Goal: Task Accomplishment & Management: Complete application form

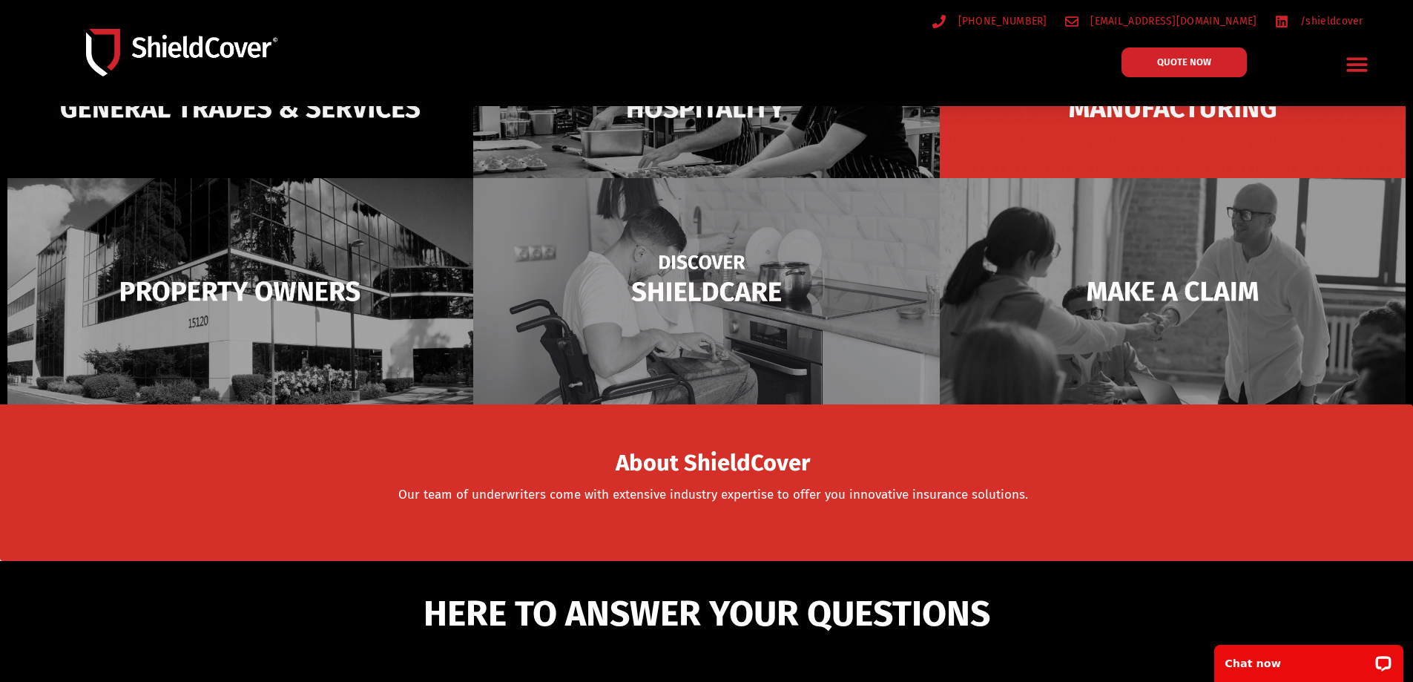
click at [885, 209] on img at bounding box center [706, 291] width 466 height 226
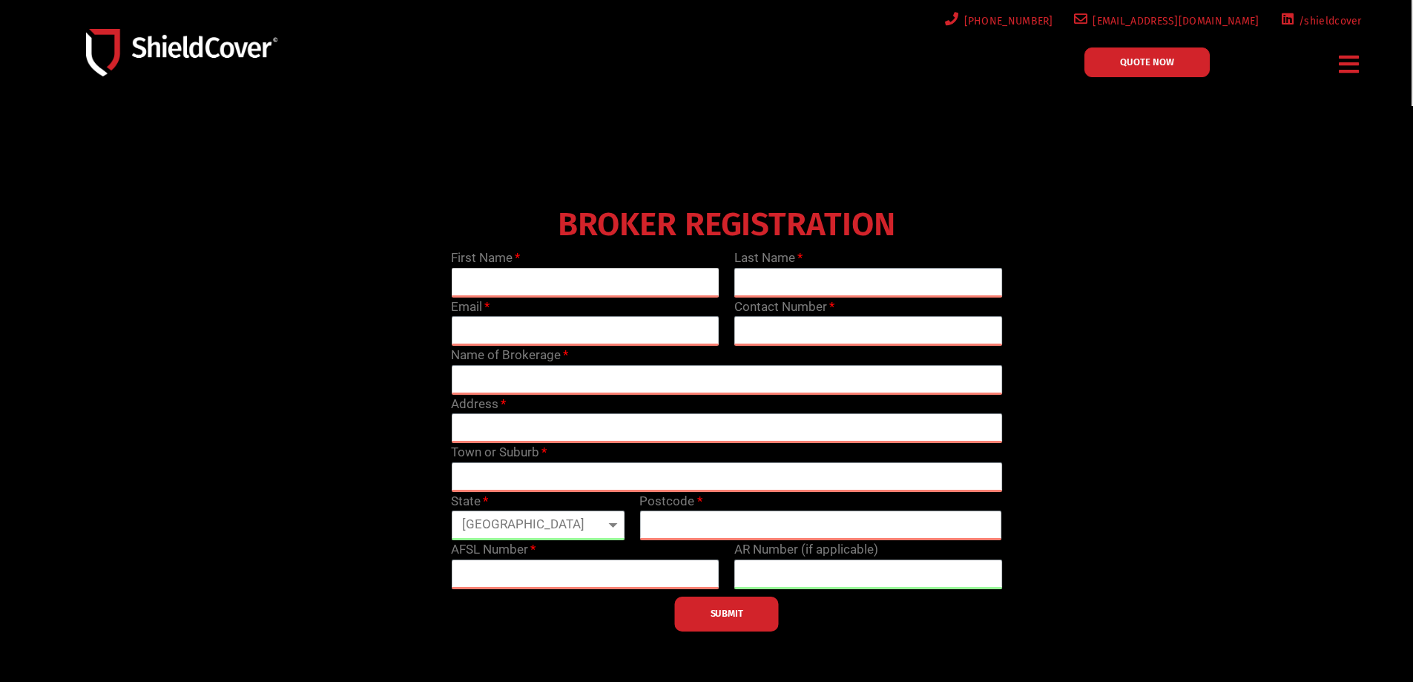
type input "Jordan"
type input "Gannon"
type input "jordang@risgroup.com.au"
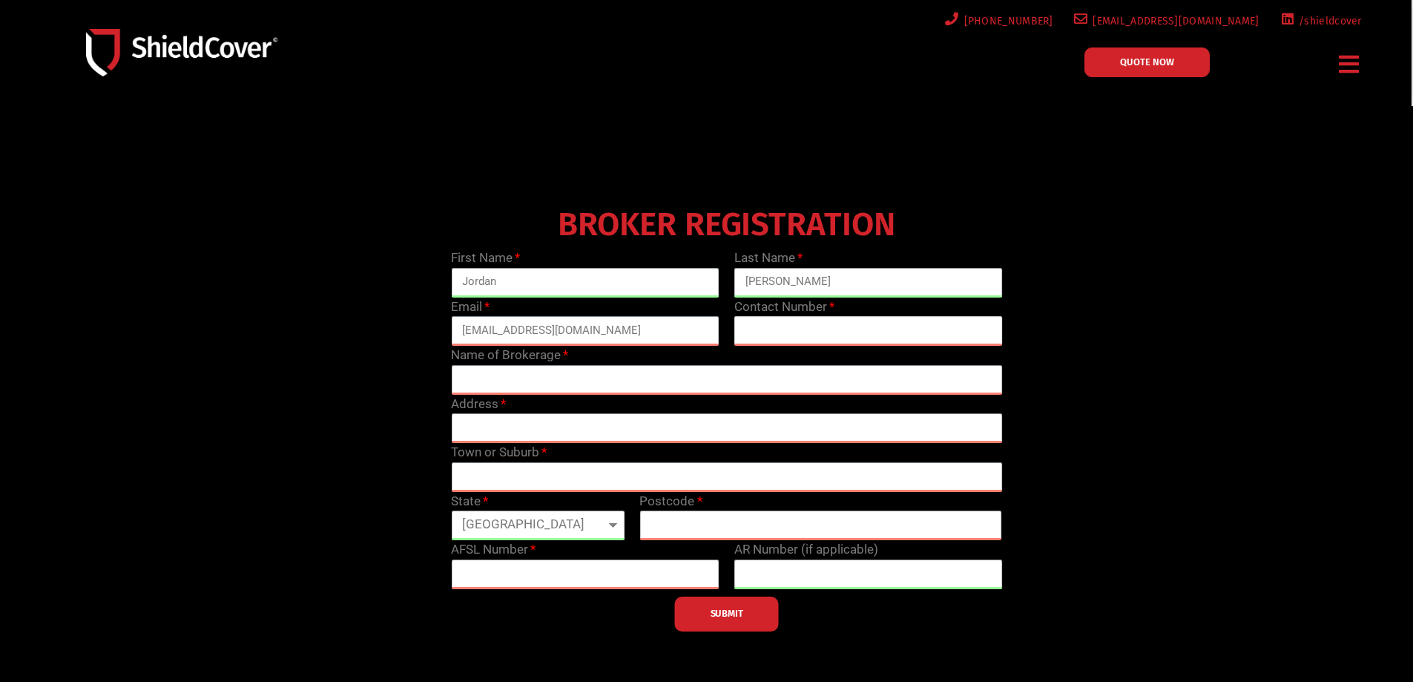
type input "0268818888"
drag, startPoint x: 496, startPoint y: 332, endPoint x: 710, endPoint y: 327, distance: 213.7
click at [710, 325] on input "jordang@risgroup.com.au" at bounding box center [585, 331] width 269 height 30
type input "jordan.gannon@mga.com"
type input "0268812701"
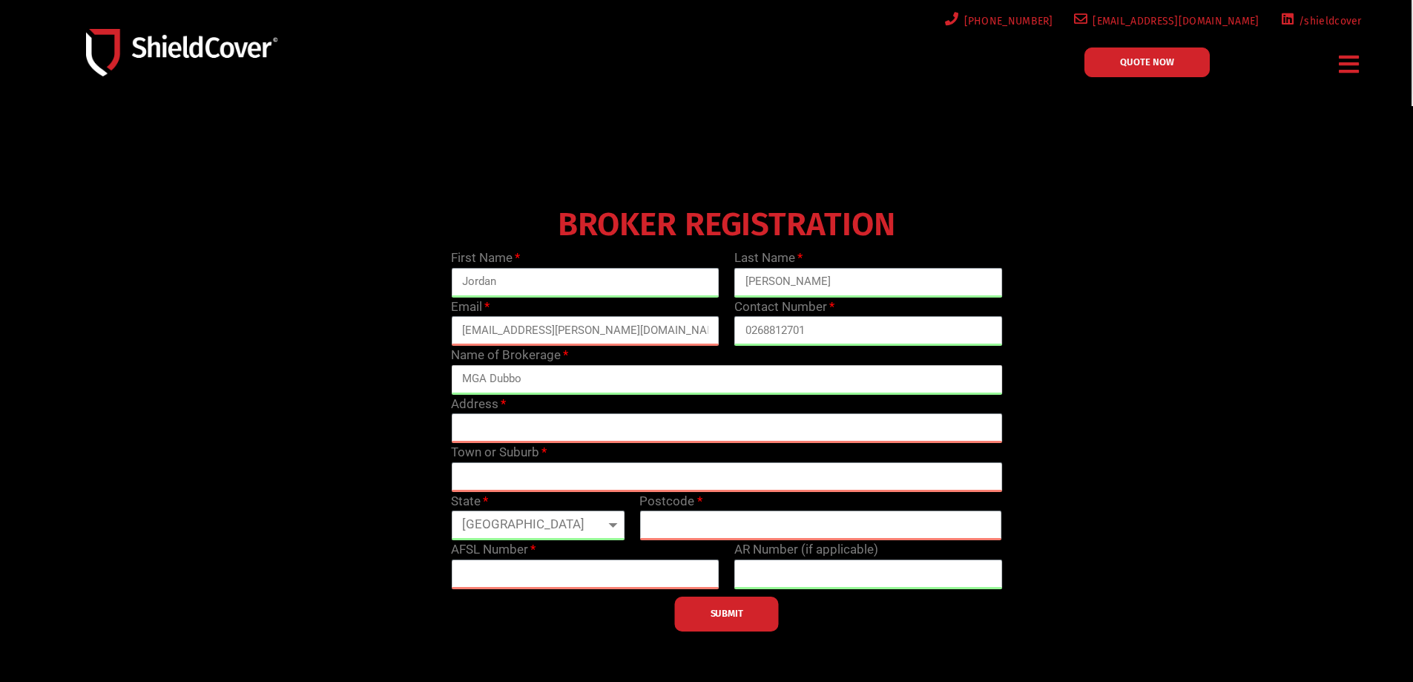
type input "MGA Dubbo"
type input "32 Talbragar Street"
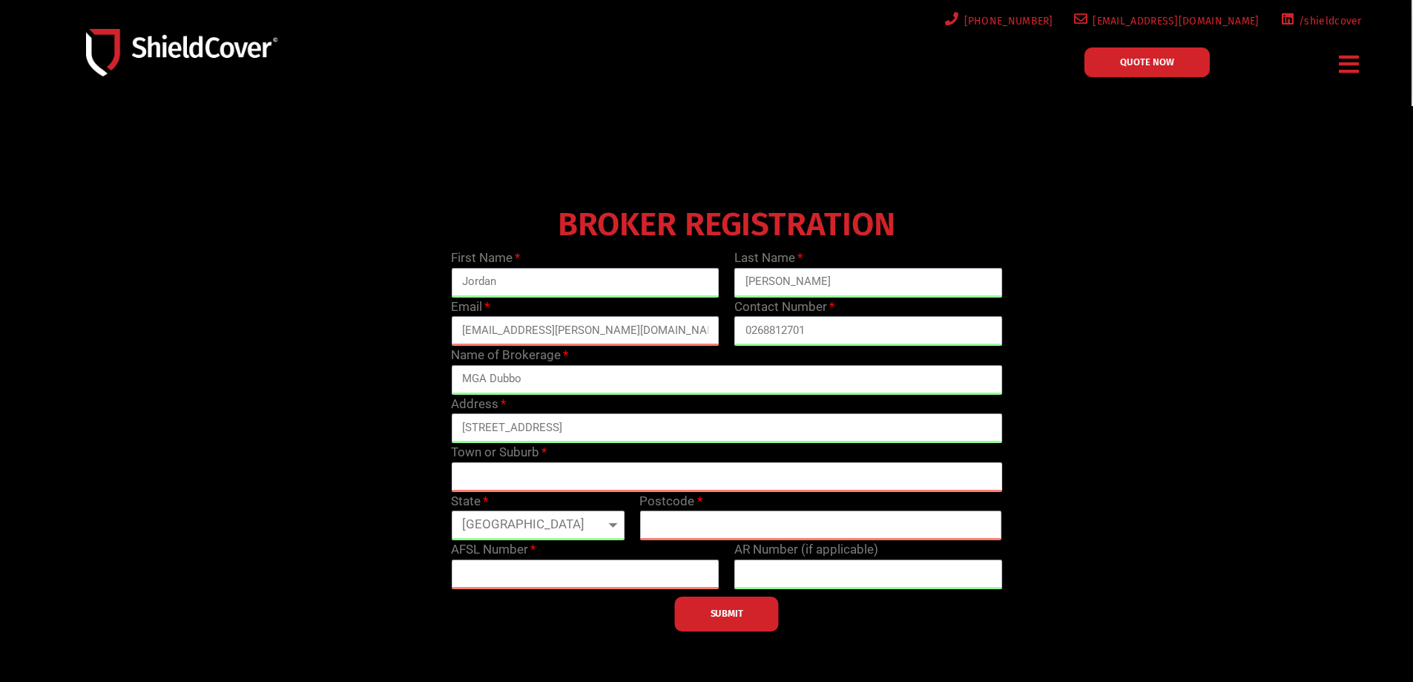
type input "Dubbo"
select select "NSW"
type input "2830"
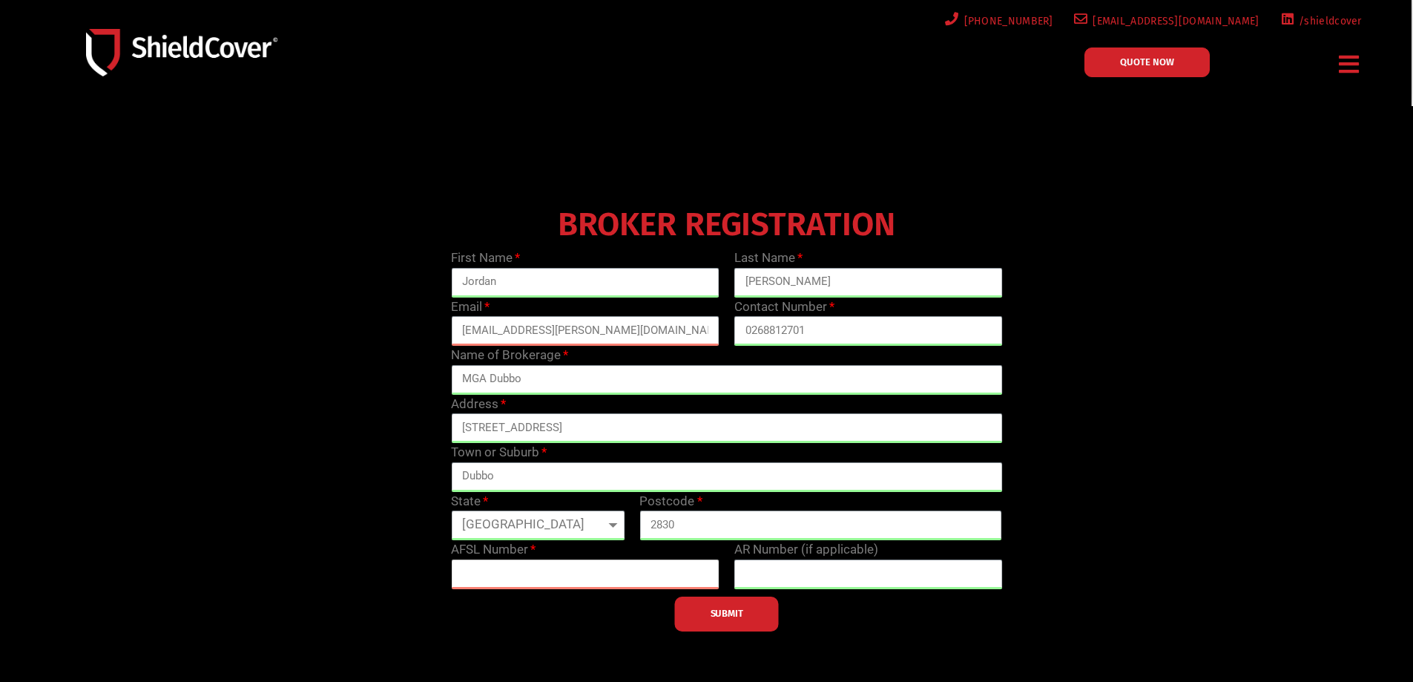
click at [493, 579] on input "text" at bounding box center [585, 574] width 269 height 30
click at [496, 570] on input "text" at bounding box center [585, 574] width 269 height 30
paste input "244601"
type input "244601"
click at [776, 576] on input "text" at bounding box center [868, 574] width 269 height 30
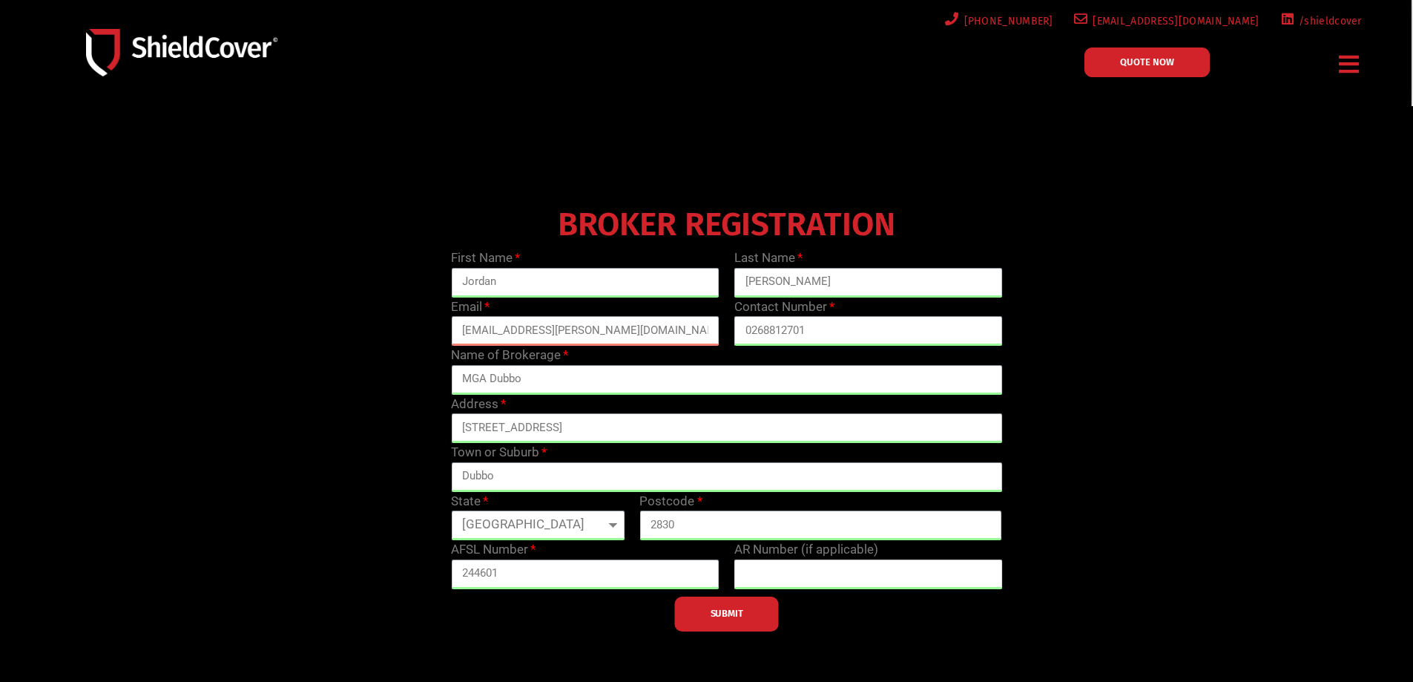
click at [771, 576] on input "text" at bounding box center [868, 574] width 269 height 30
paste input "001316218"
type input "001316218"
click at [731, 615] on span "SUBMIT" at bounding box center [727, 613] width 33 height 3
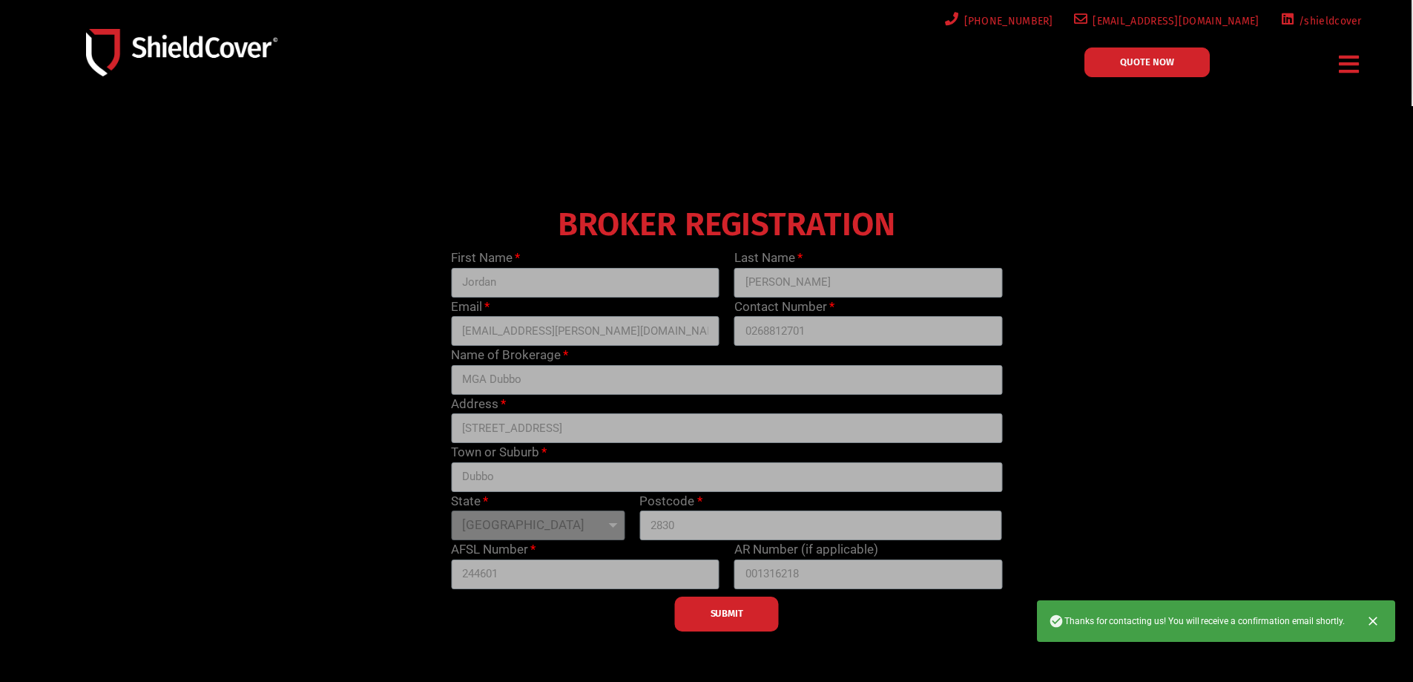
click at [162, 48] on img at bounding box center [181, 52] width 191 height 47
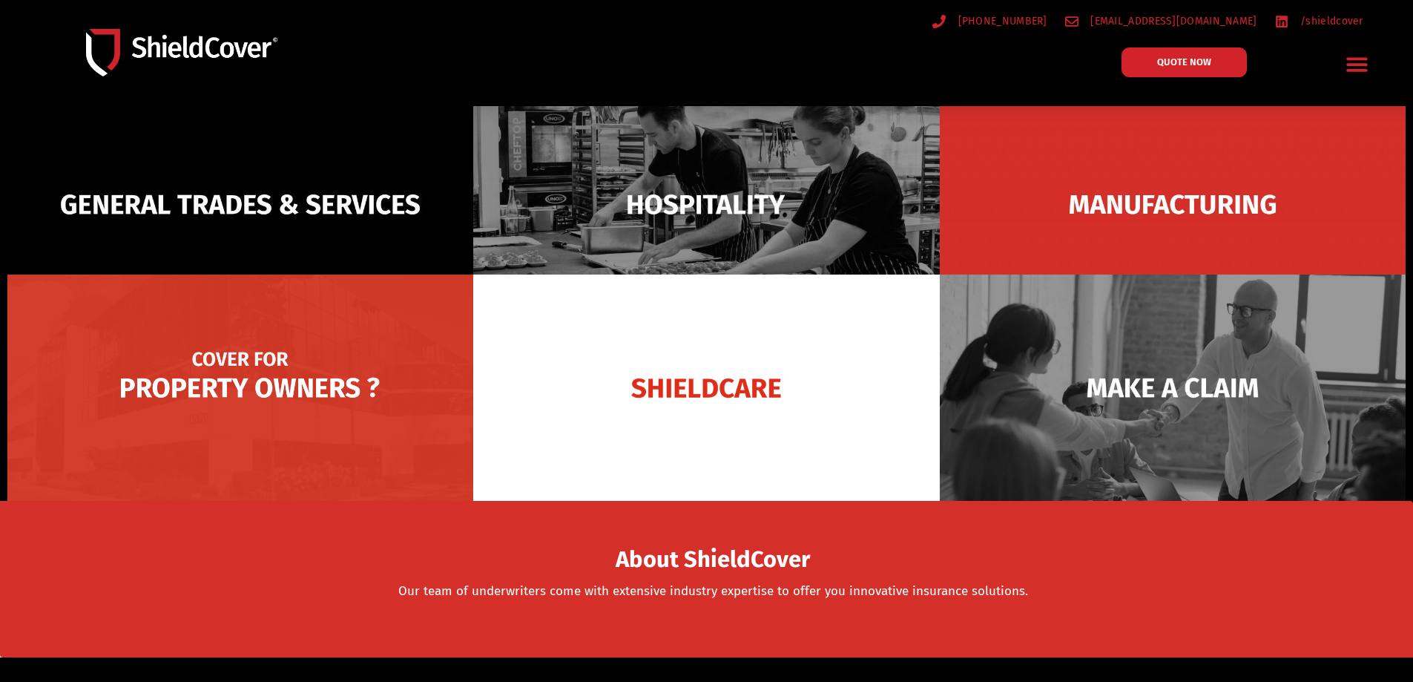
scroll to position [289, 0]
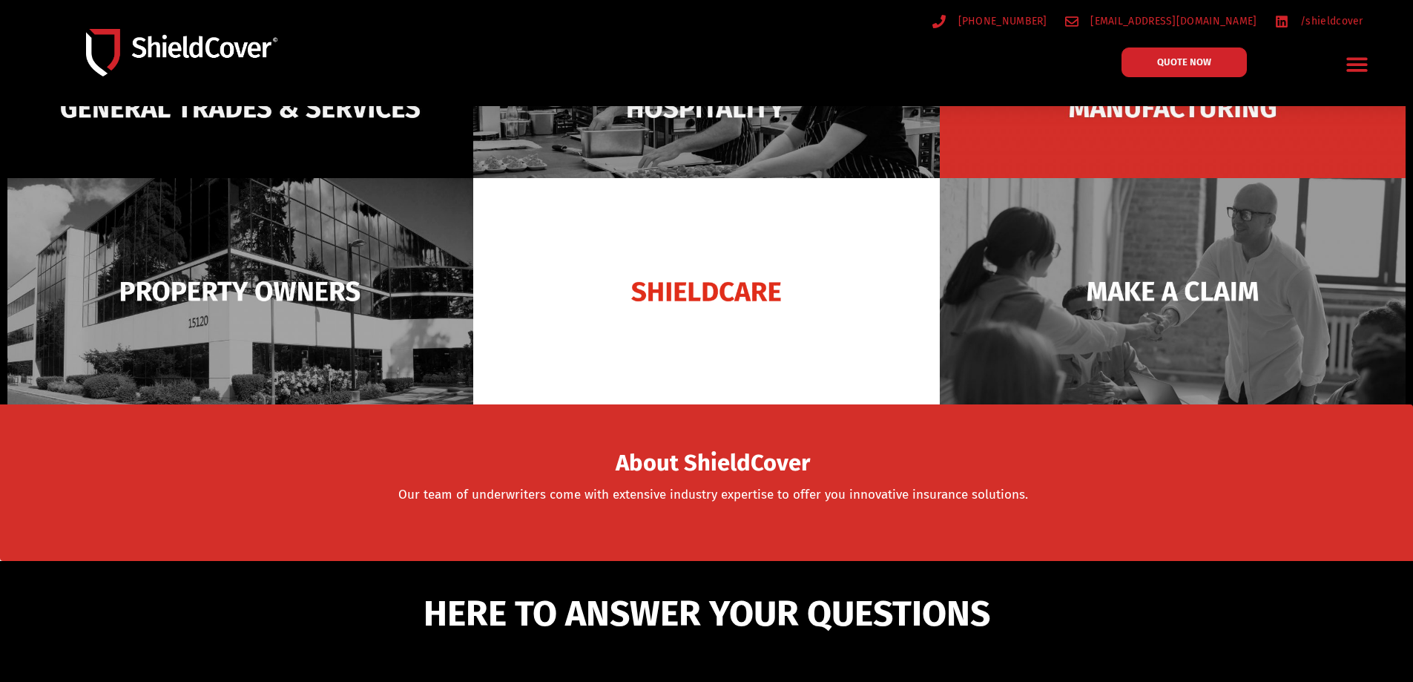
click at [1355, 68] on icon "Menu Toggle" at bounding box center [1357, 64] width 23 height 23
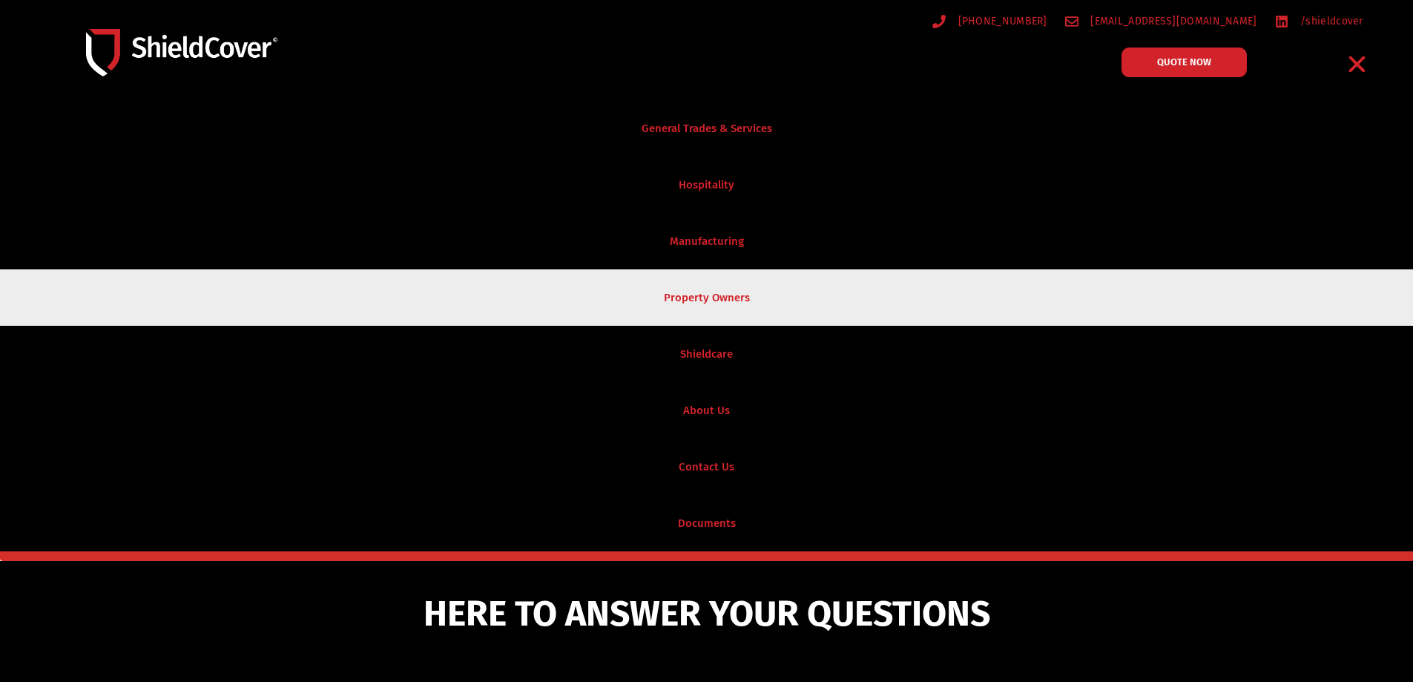
click at [691, 300] on link "Property Owners" at bounding box center [706, 297] width 1413 height 56
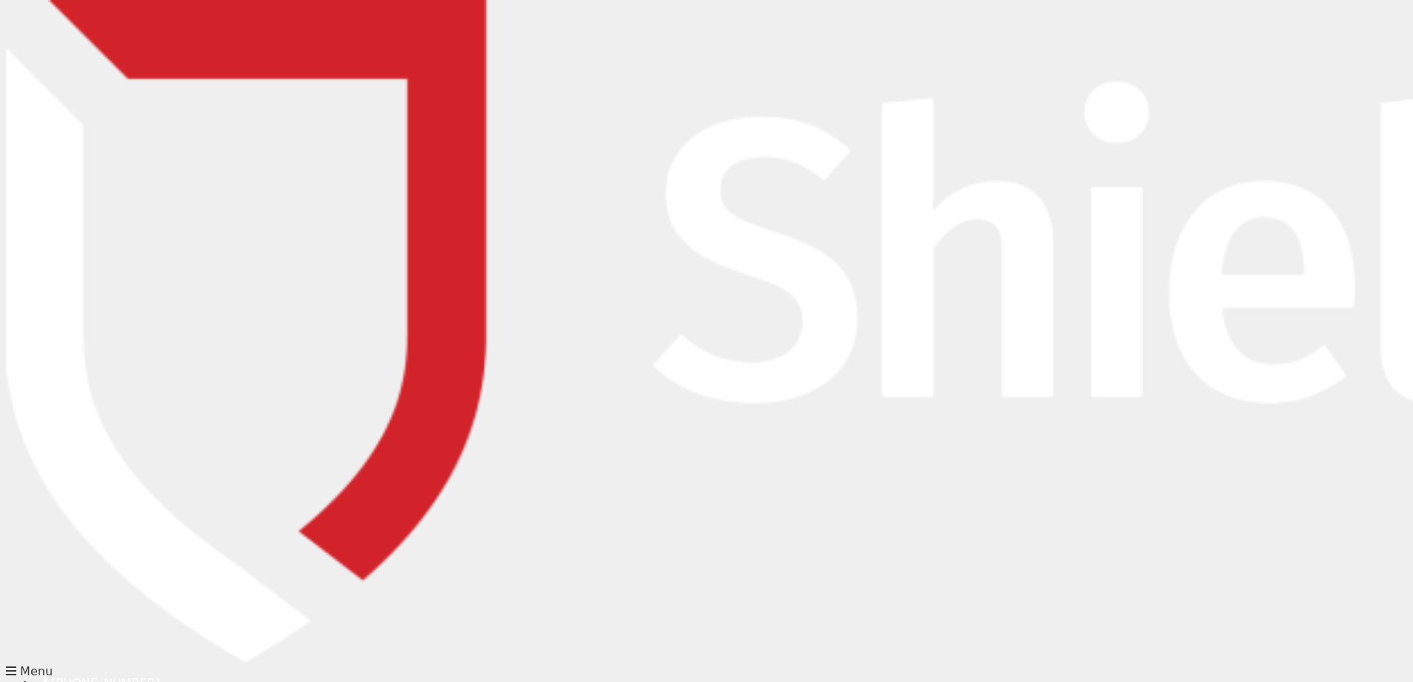
type input "Jordan"
type input "Gannon"
type input "jordang@risgroup.com.au"
type input "0268818888"
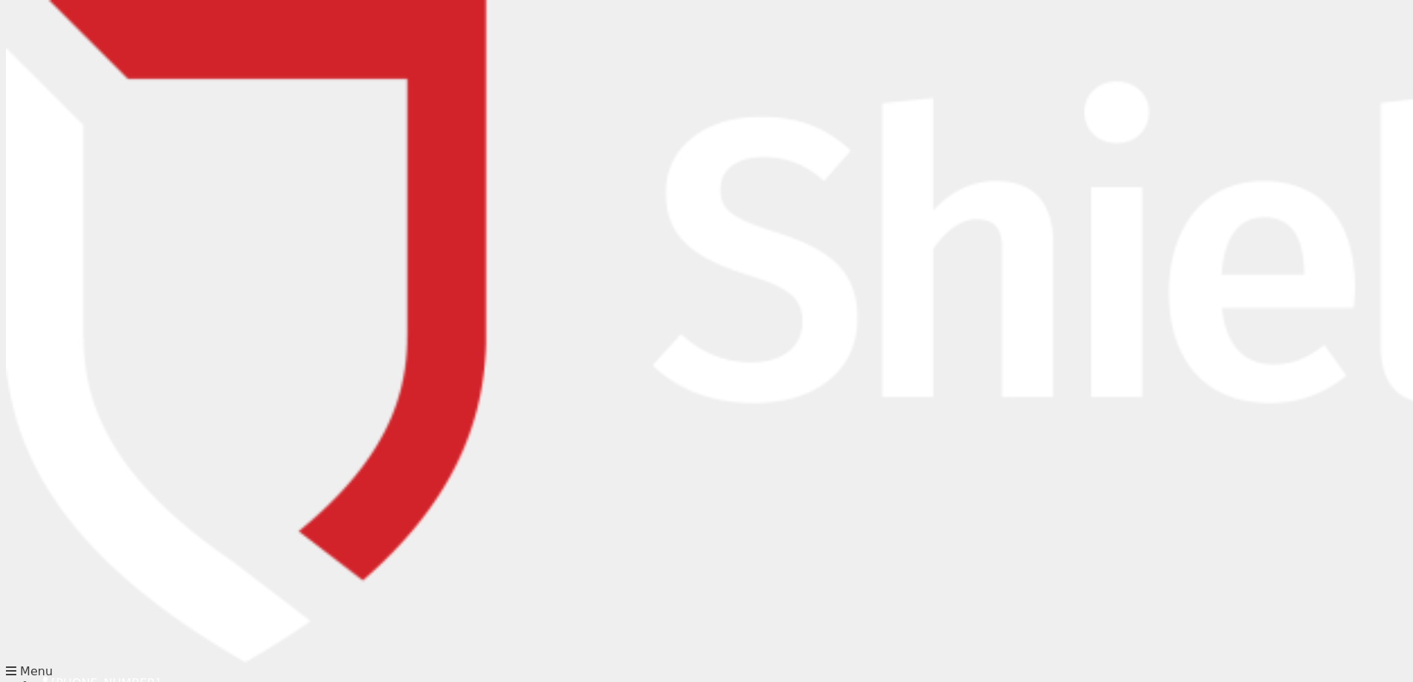
drag, startPoint x: 599, startPoint y: 326, endPoint x: 376, endPoint y: 327, distance: 223.3
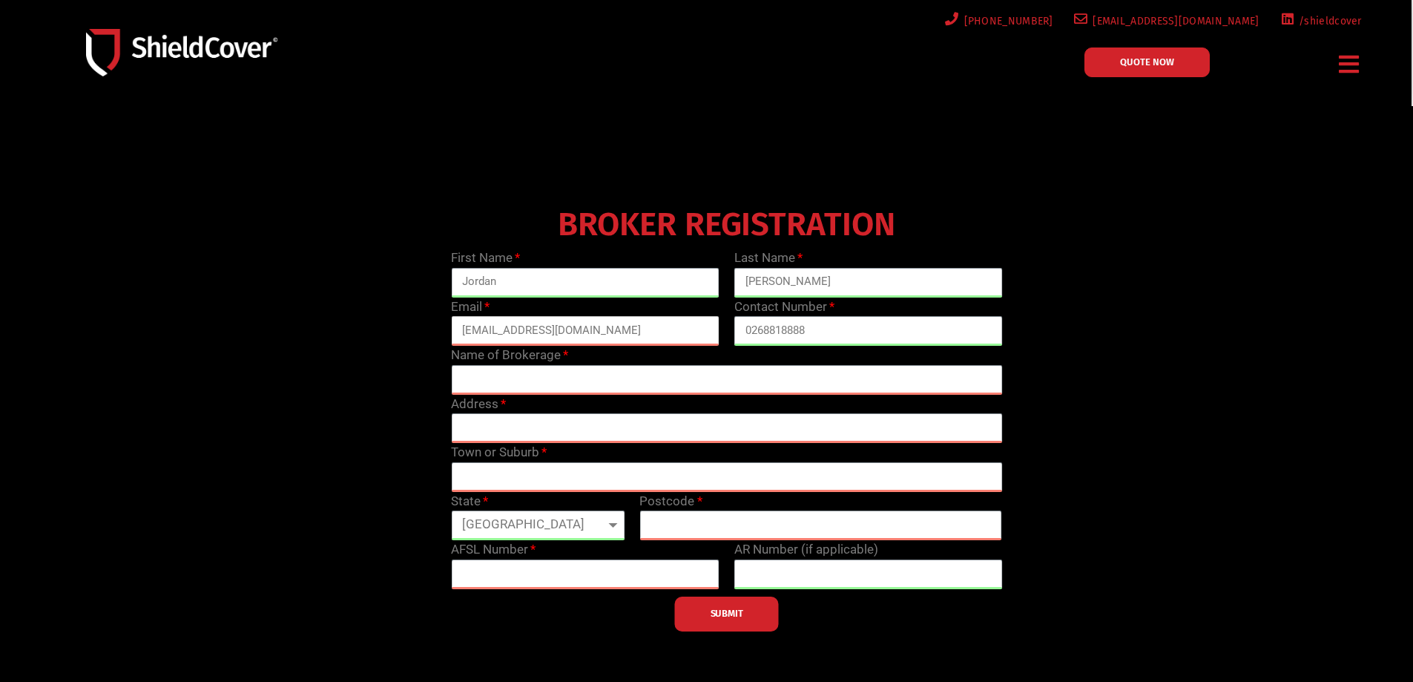
click at [378, 327] on div "BROKER REGISTRATION First Name Jordan Last Name Gannon Email jordang@risgroup.c…" at bounding box center [727, 416] width 1132 height 430
type input "jordan.gannon@mga.com"
click at [803, 329] on input "0268818888" at bounding box center [868, 331] width 269 height 30
drag, startPoint x: 781, startPoint y: 327, endPoint x: 927, endPoint y: 343, distance: 147.1
click at [919, 342] on input "0268818888" at bounding box center [868, 331] width 269 height 30
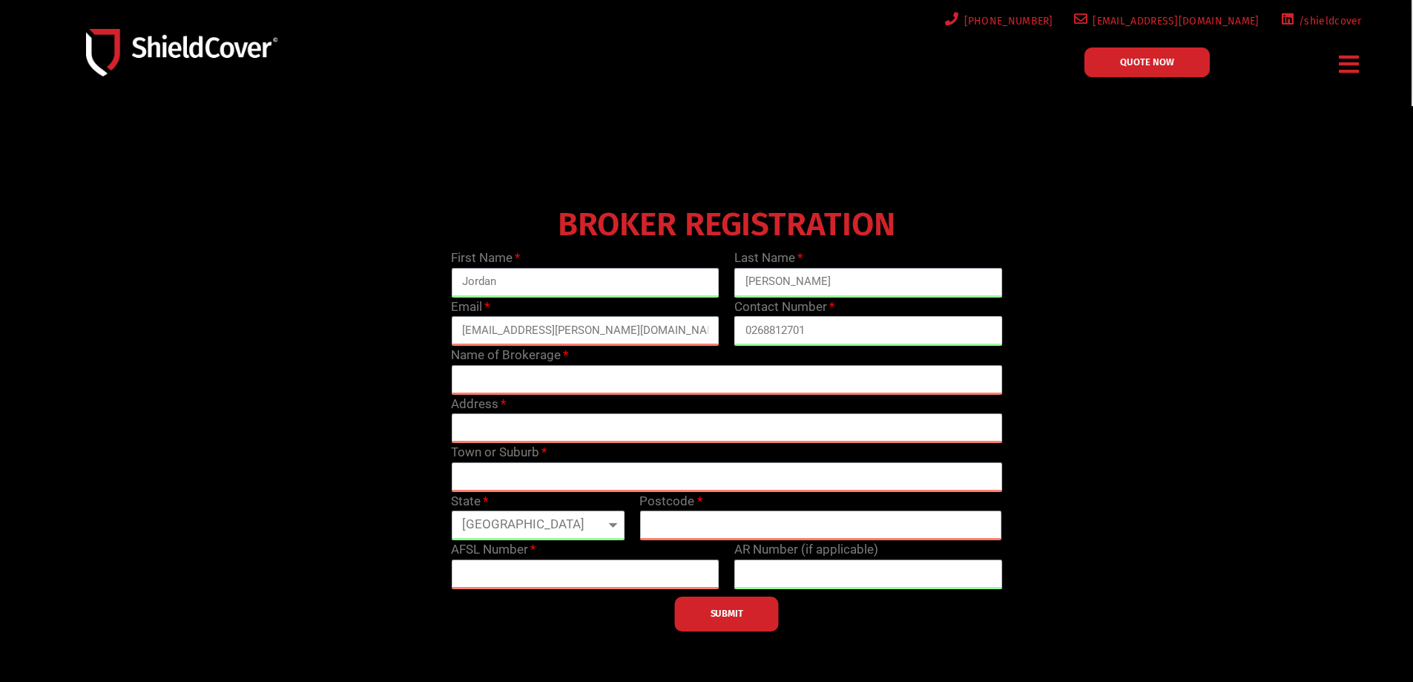
type input "0268812701"
click at [504, 377] on input "text" at bounding box center [726, 380] width 551 height 30
type input "MGA Dubbo"
type input "32 Talbragar Street"
type input "Dubbo"
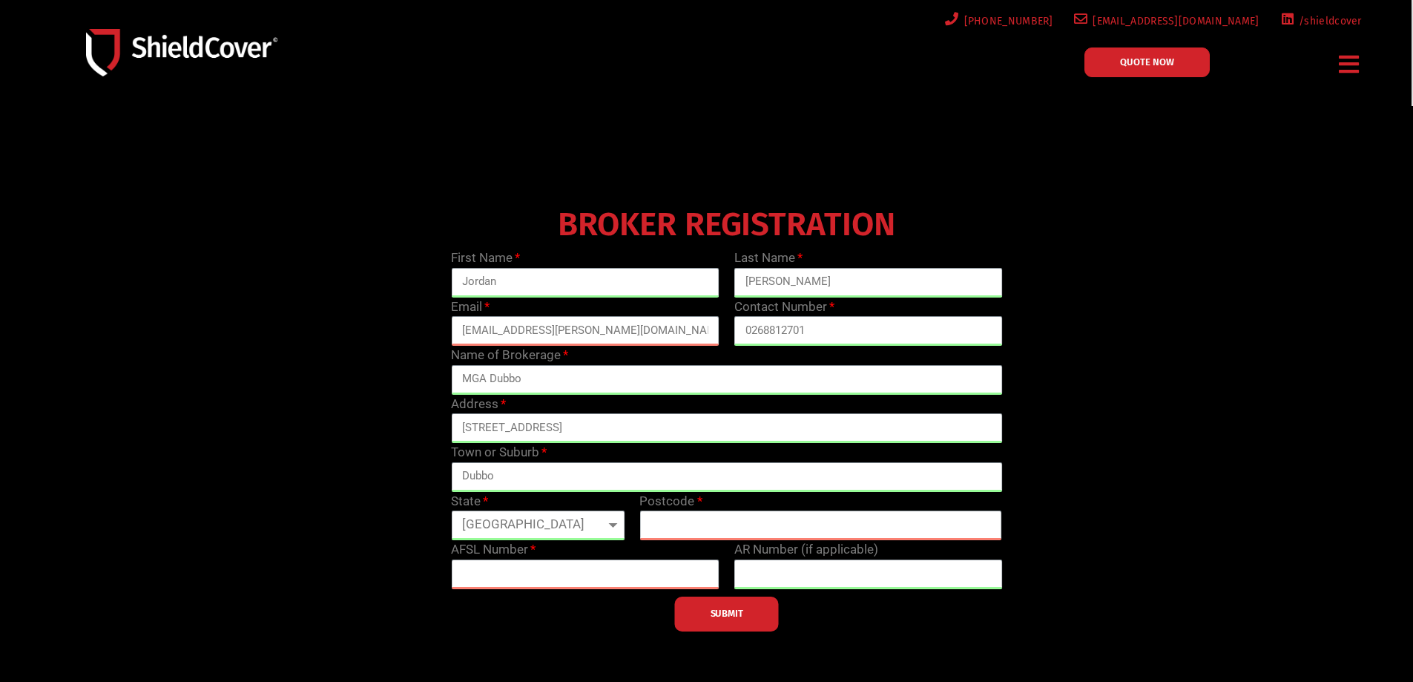
select select "NSW"
type input "2830"
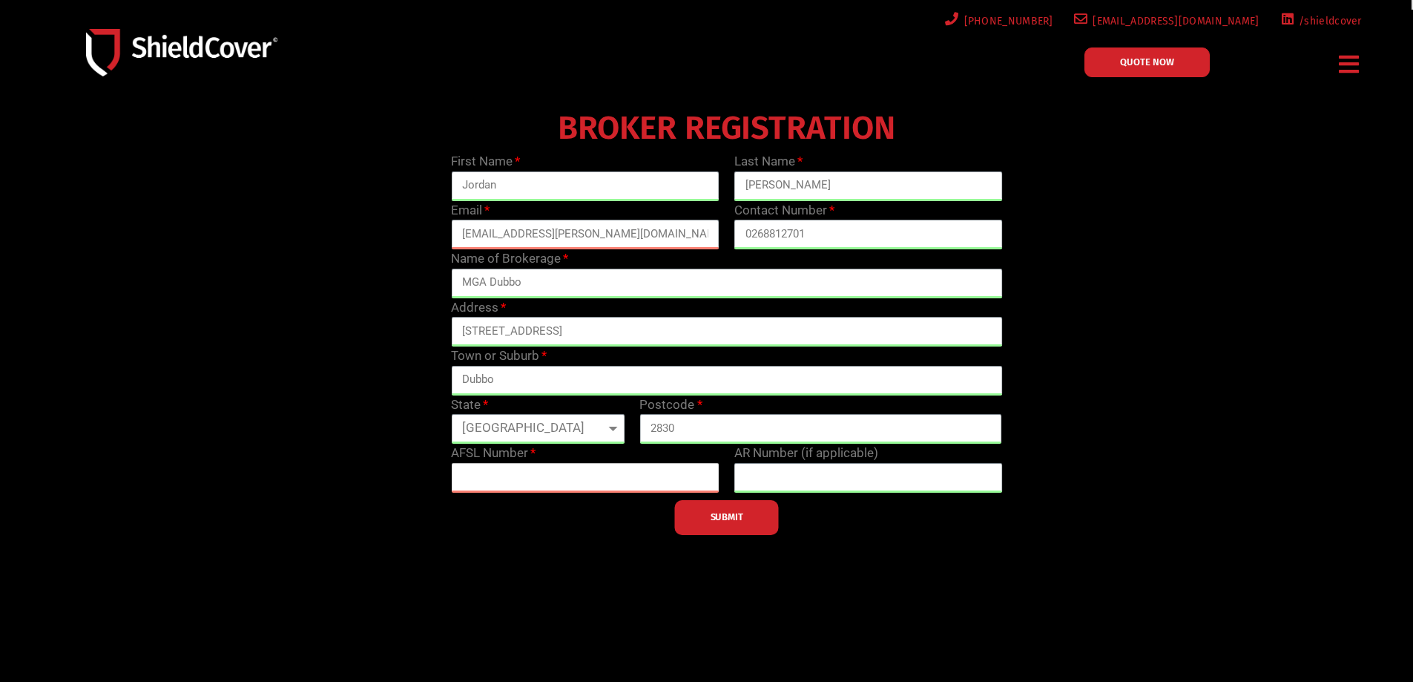
click at [519, 482] on input "text" at bounding box center [585, 478] width 269 height 30
type input "244601"
click at [786, 477] on input "text" at bounding box center [868, 478] width 269 height 30
click at [793, 479] on input "text" at bounding box center [868, 478] width 269 height 30
click at [766, 479] on input "text" at bounding box center [868, 478] width 269 height 30
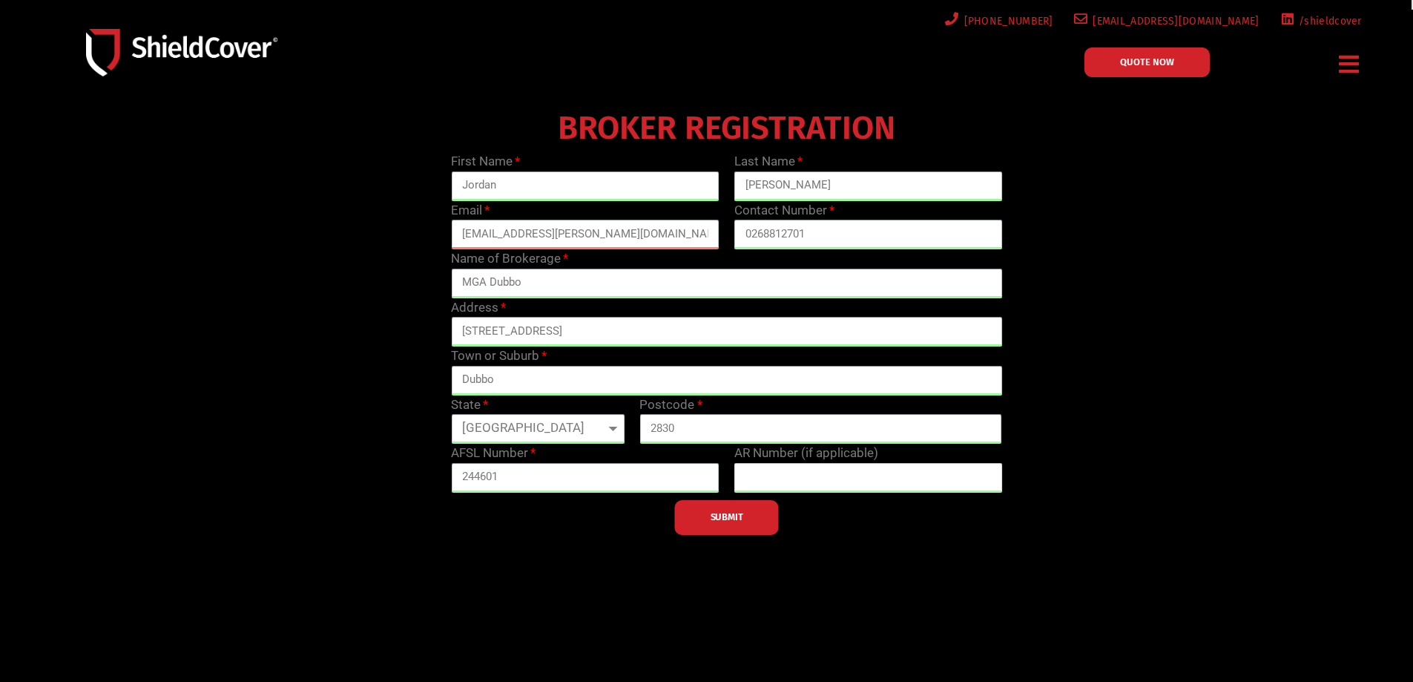
paste input "001316218"
type input "001316218"
click at [746, 517] on button "SUBMIT" at bounding box center [727, 517] width 104 height 35
